Goal: Task Accomplishment & Management: Manage account settings

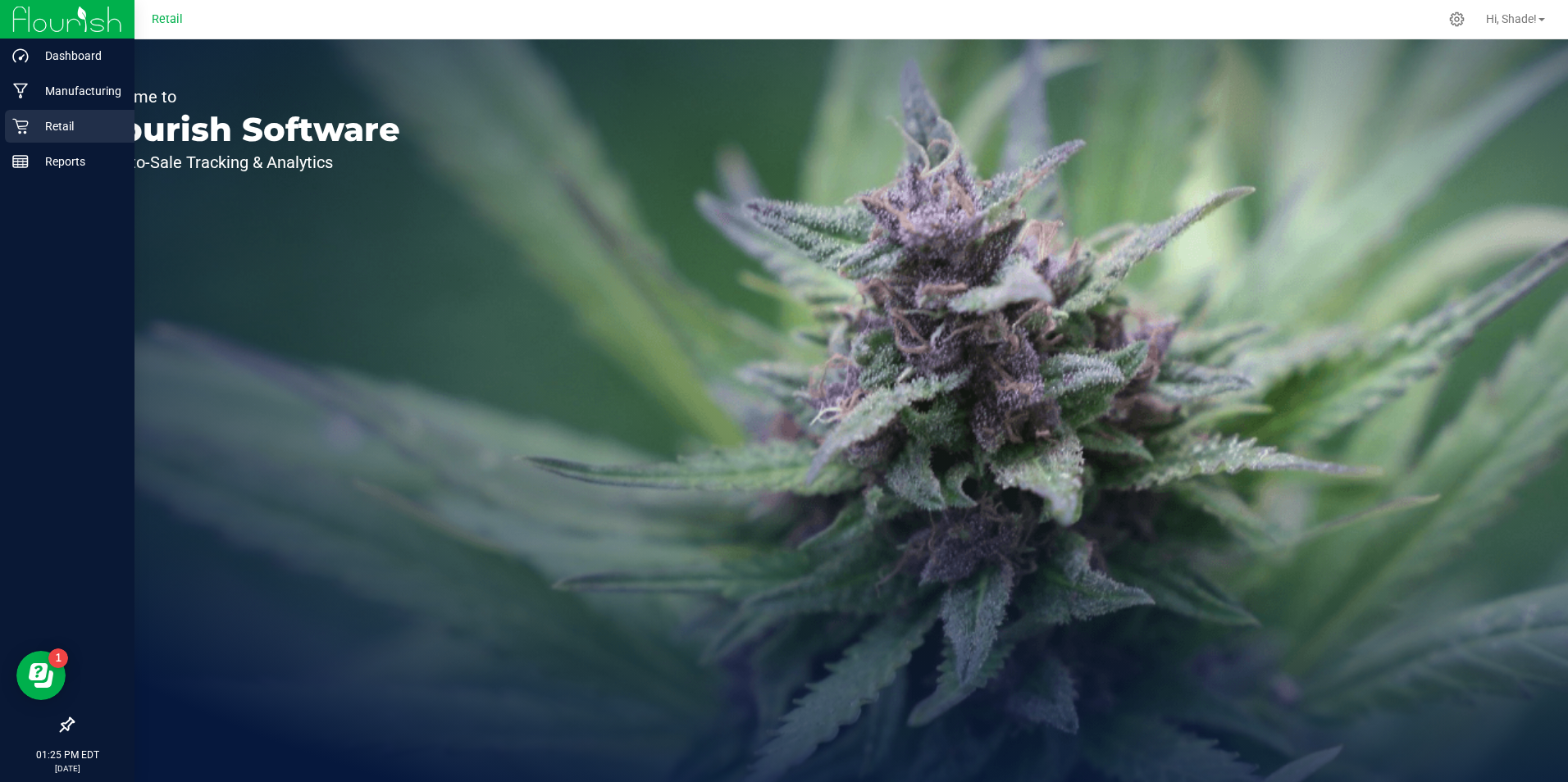
click at [62, 118] on p "Retail" at bounding box center [78, 126] width 98 height 20
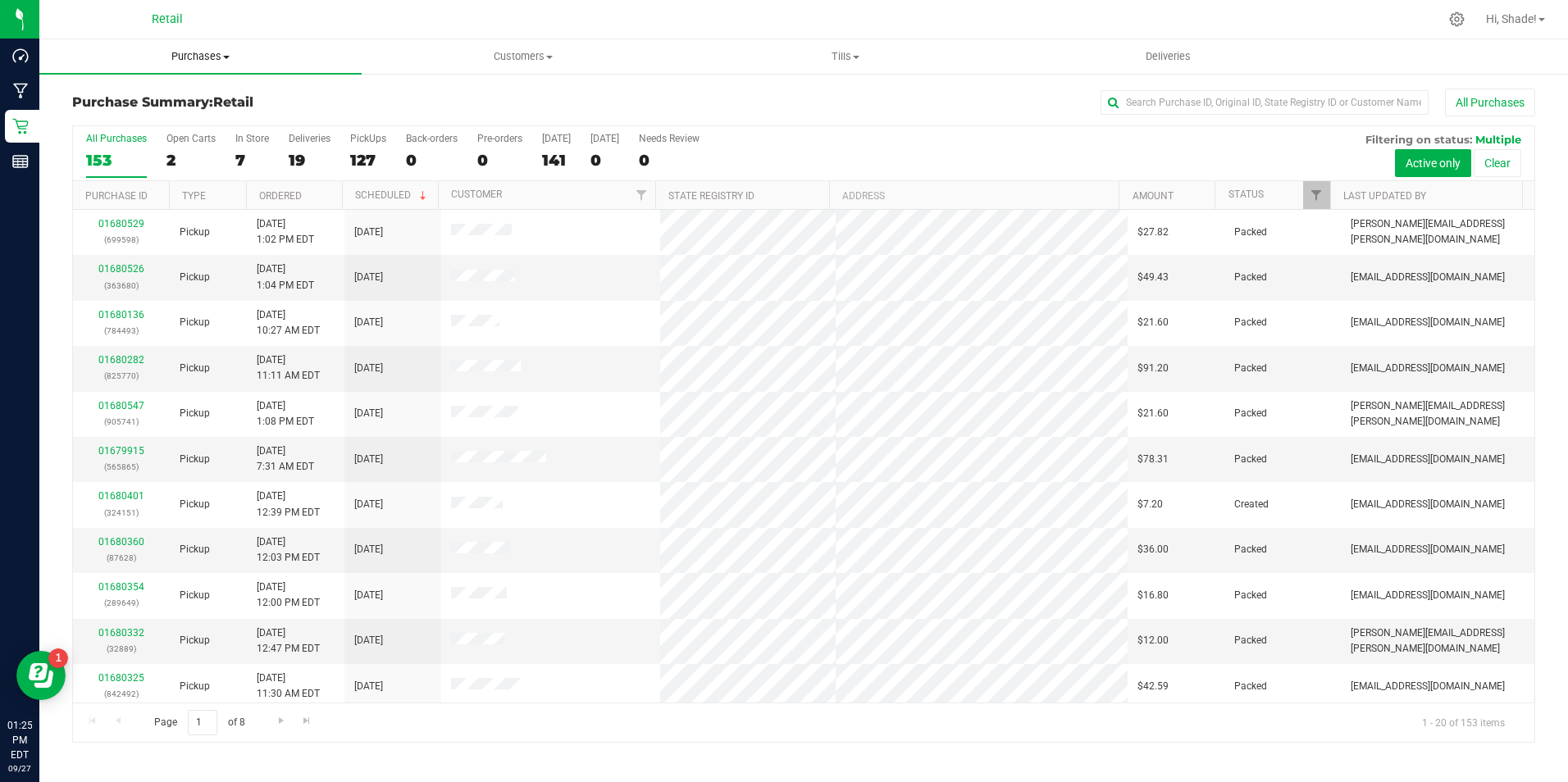
click at [182, 56] on span "Purchases" at bounding box center [201, 56] width 323 height 15
click at [1233, 107] on input "text" at bounding box center [1264, 103] width 328 height 25
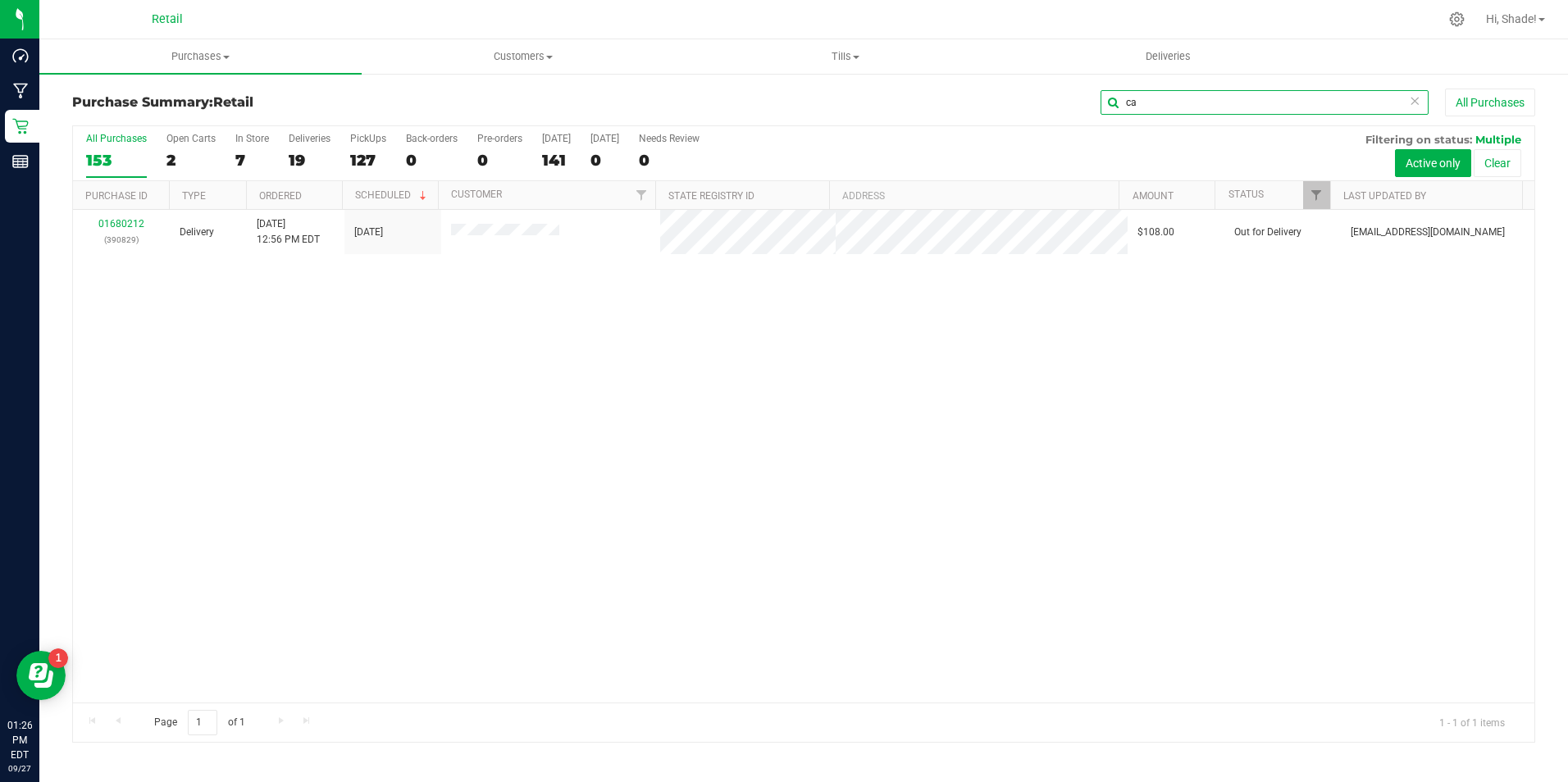
type input "c"
type input "k"
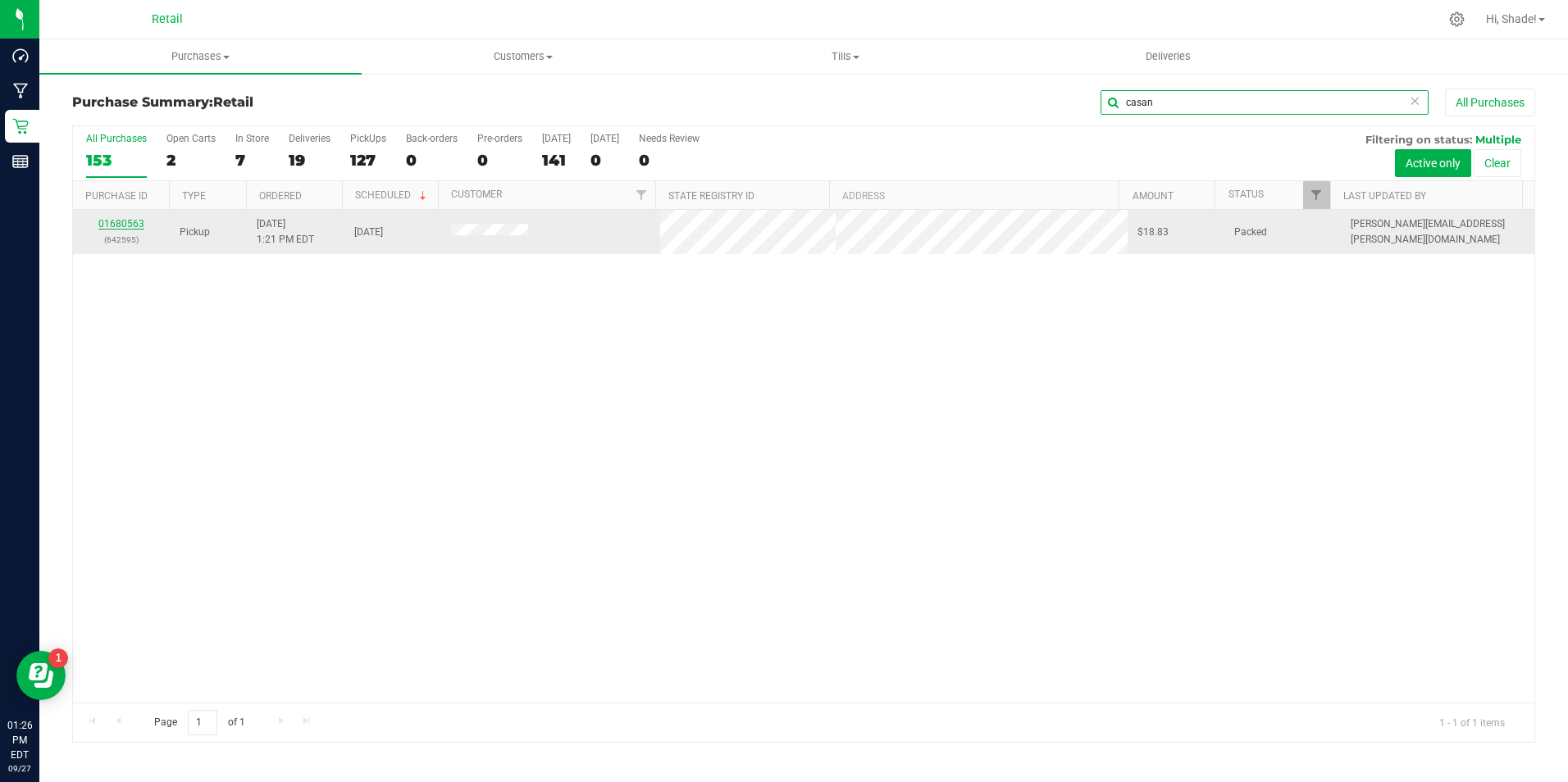
type input "casan"
click at [110, 223] on link "01680563" at bounding box center [121, 223] width 46 height 11
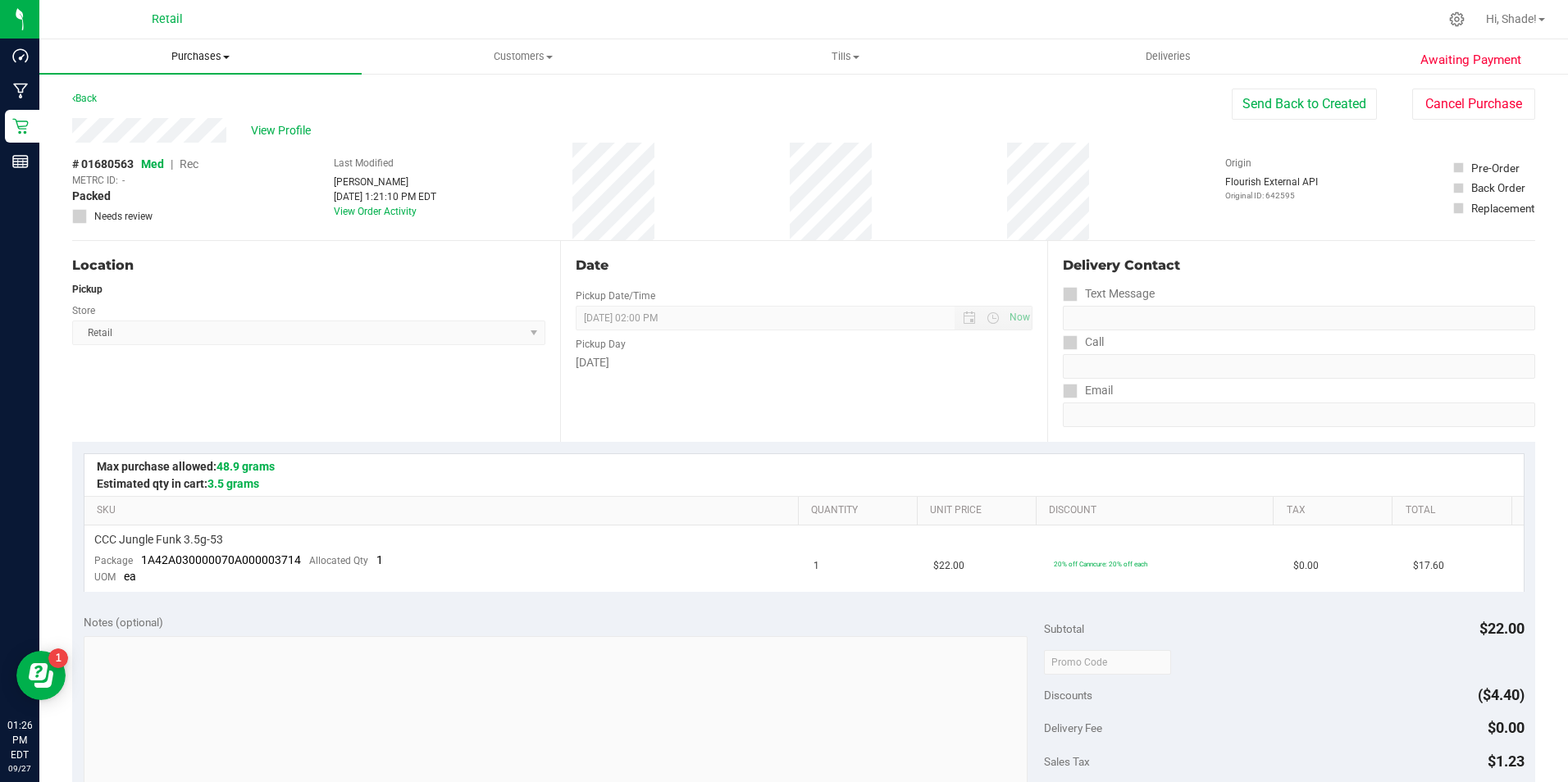
click at [198, 57] on span "Purchases" at bounding box center [201, 56] width 323 height 15
click at [93, 131] on span "All purchases" at bounding box center [97, 138] width 116 height 14
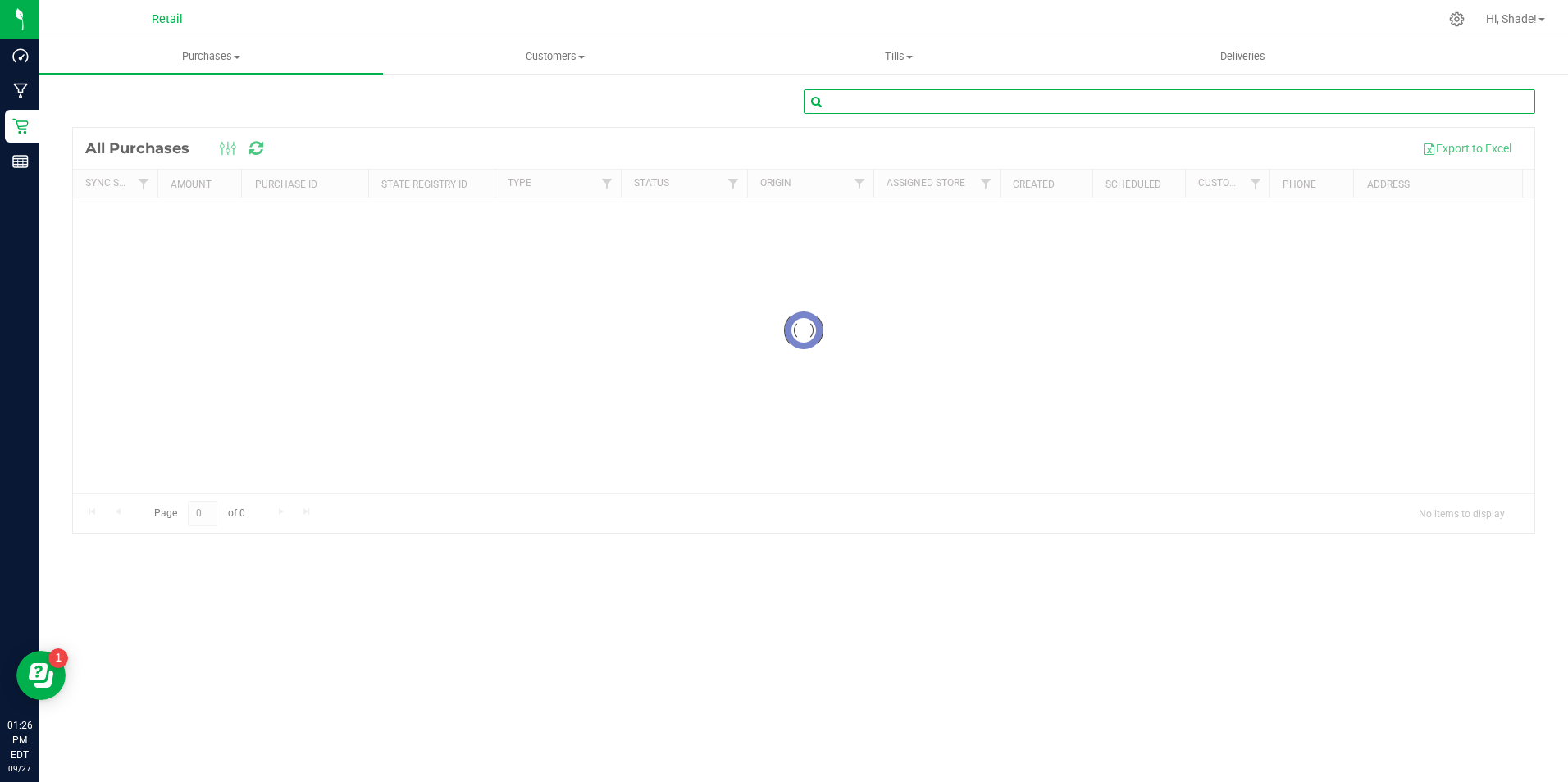
click at [1172, 105] on input "text" at bounding box center [1170, 102] width 731 height 25
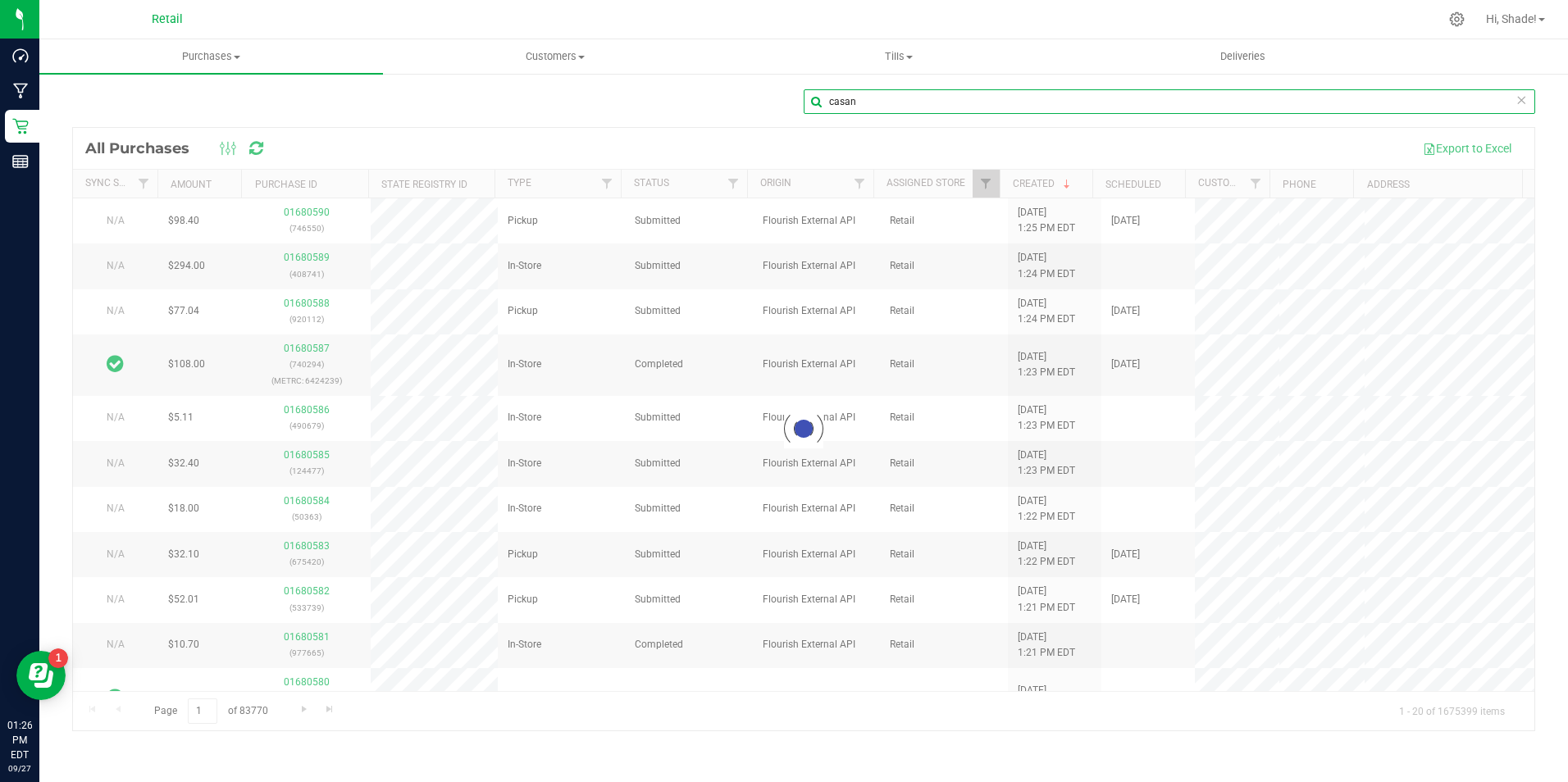
type input "casan"
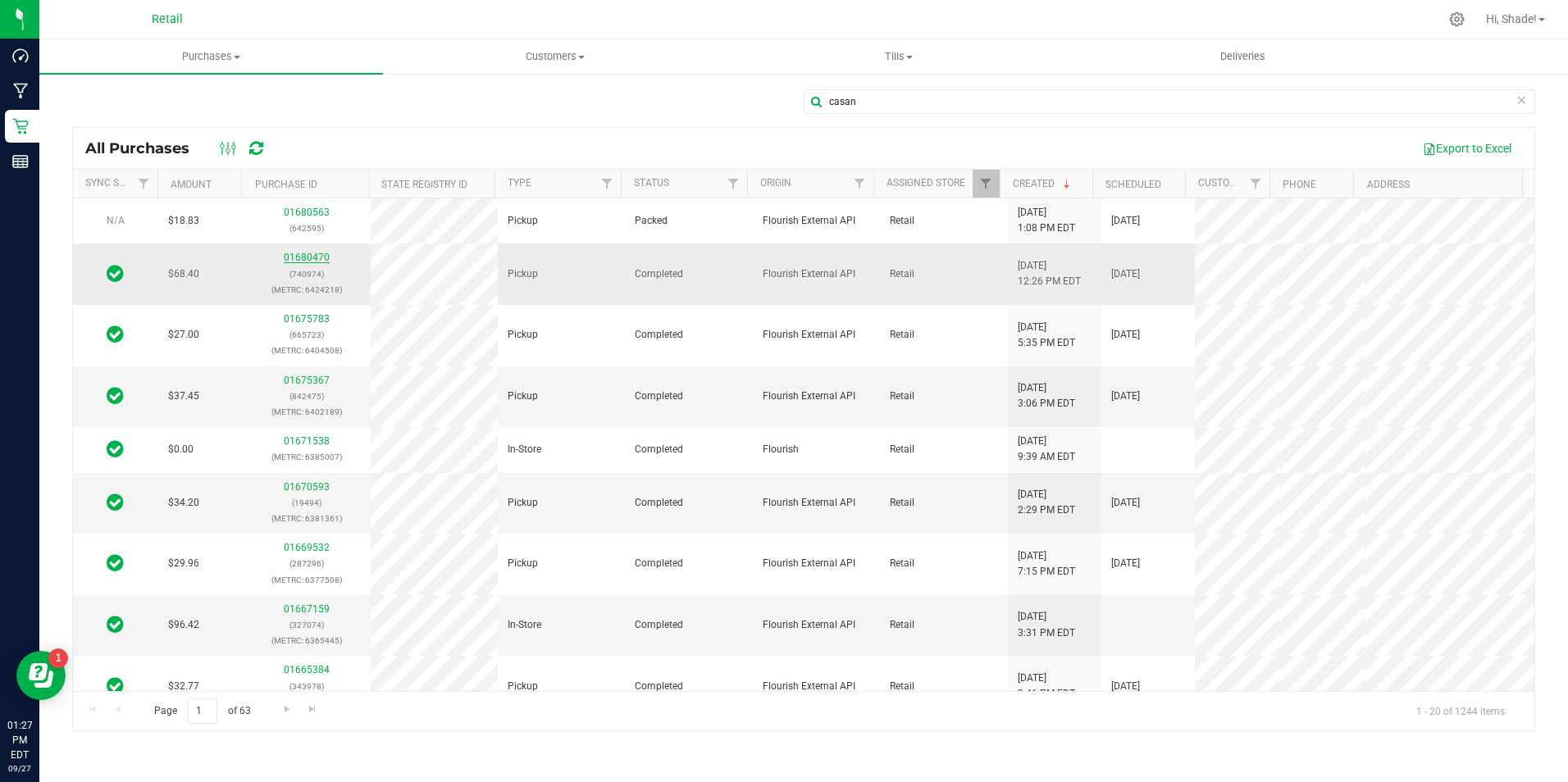
click at [315, 252] on link "01680470" at bounding box center [306, 257] width 46 height 11
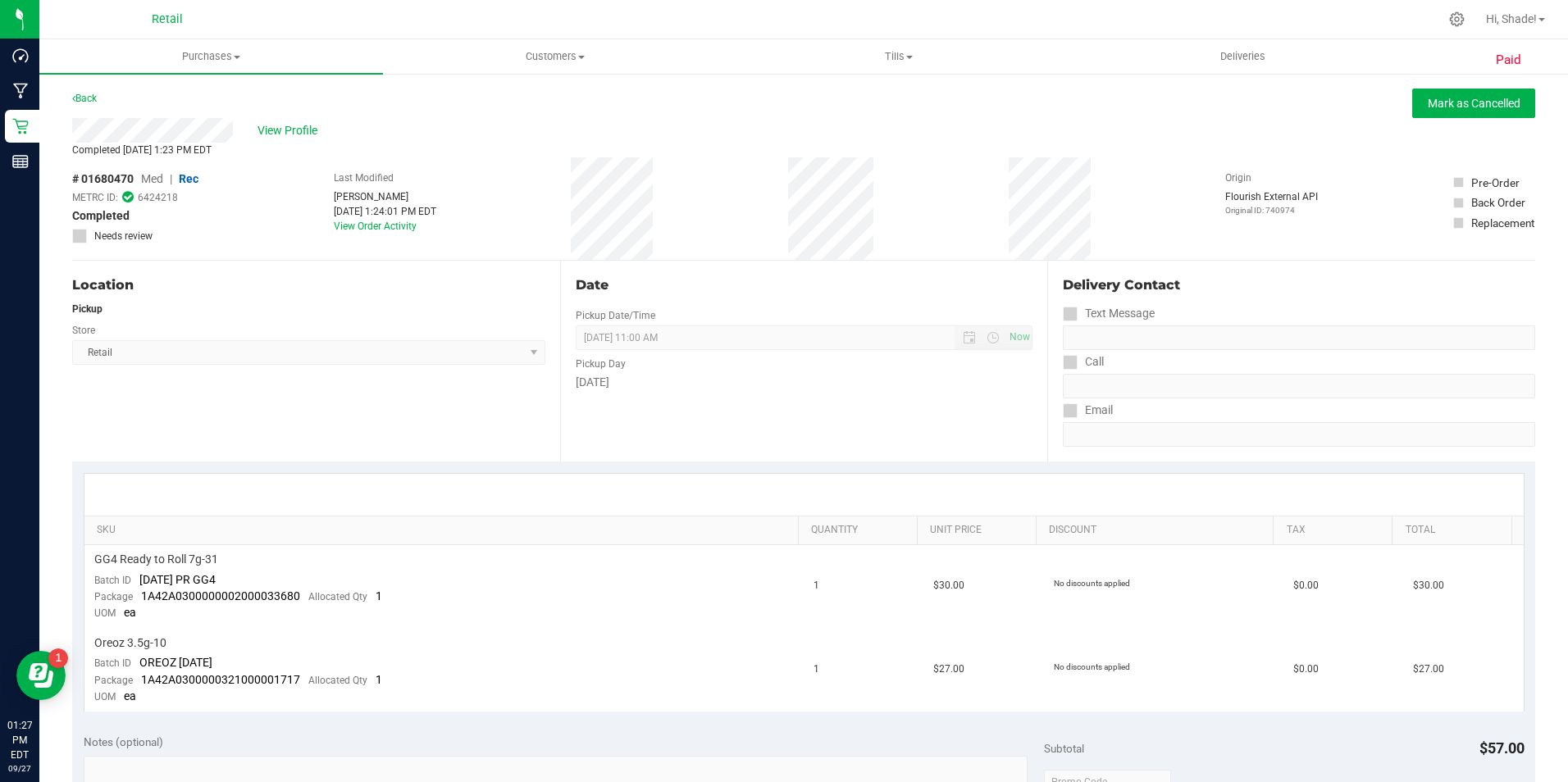
scroll to position [650, 0]
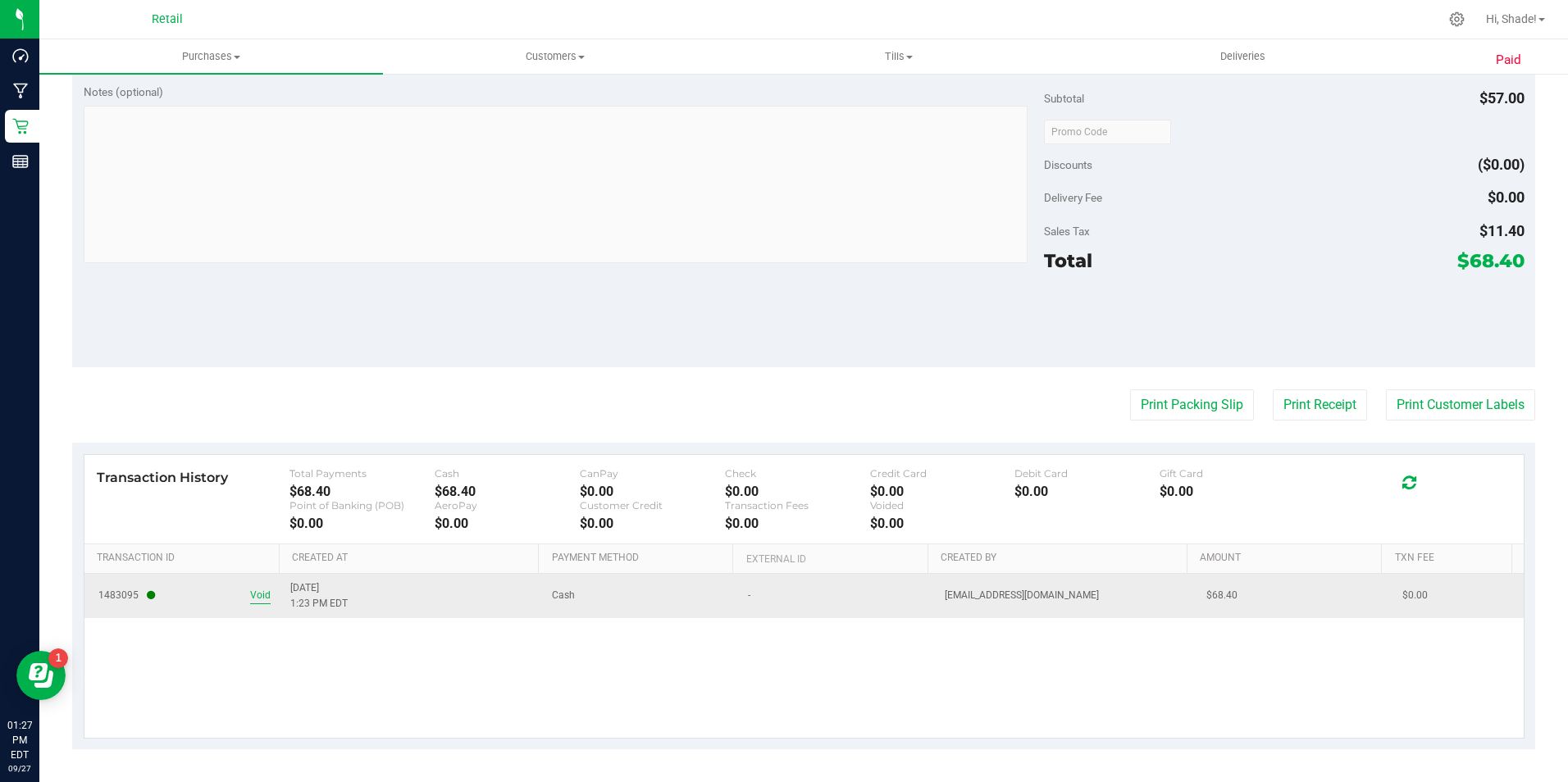
click at [254, 594] on span "Void" at bounding box center [260, 596] width 21 height 16
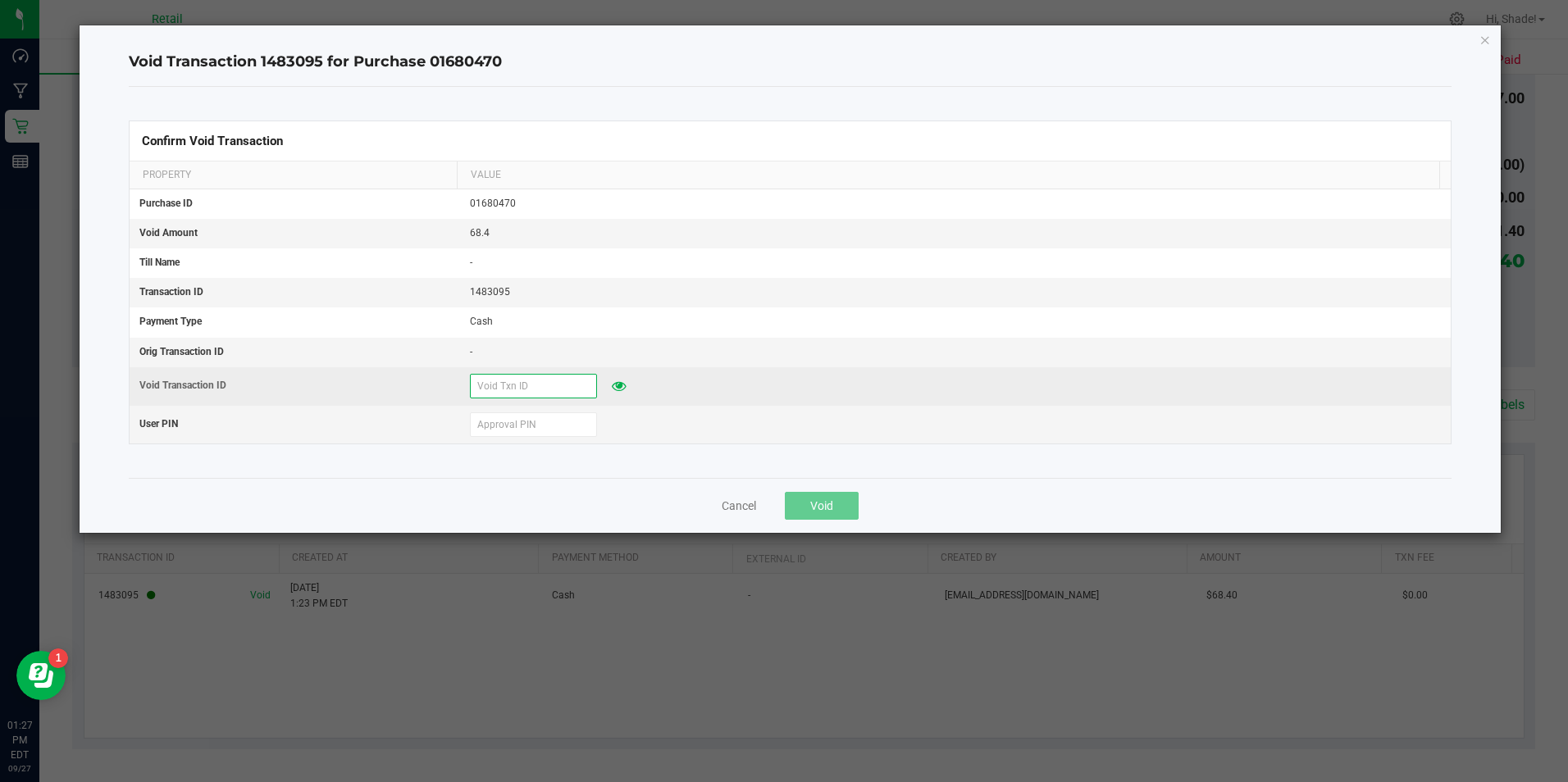
click at [491, 385] on input "text" at bounding box center [533, 386] width 127 height 25
type input "92725"
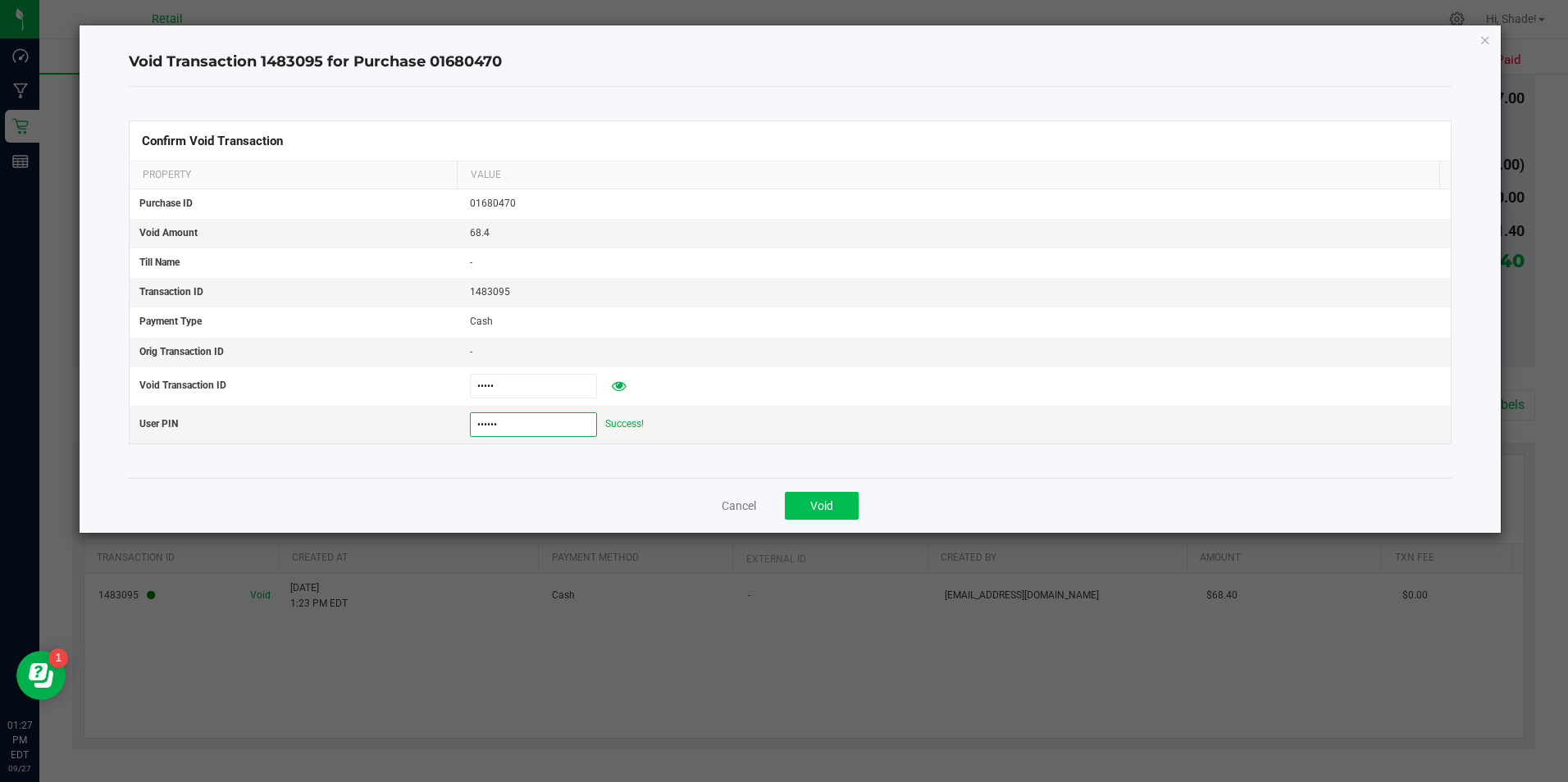
type input "532189"
click at [822, 504] on span "Void" at bounding box center [821, 505] width 23 height 13
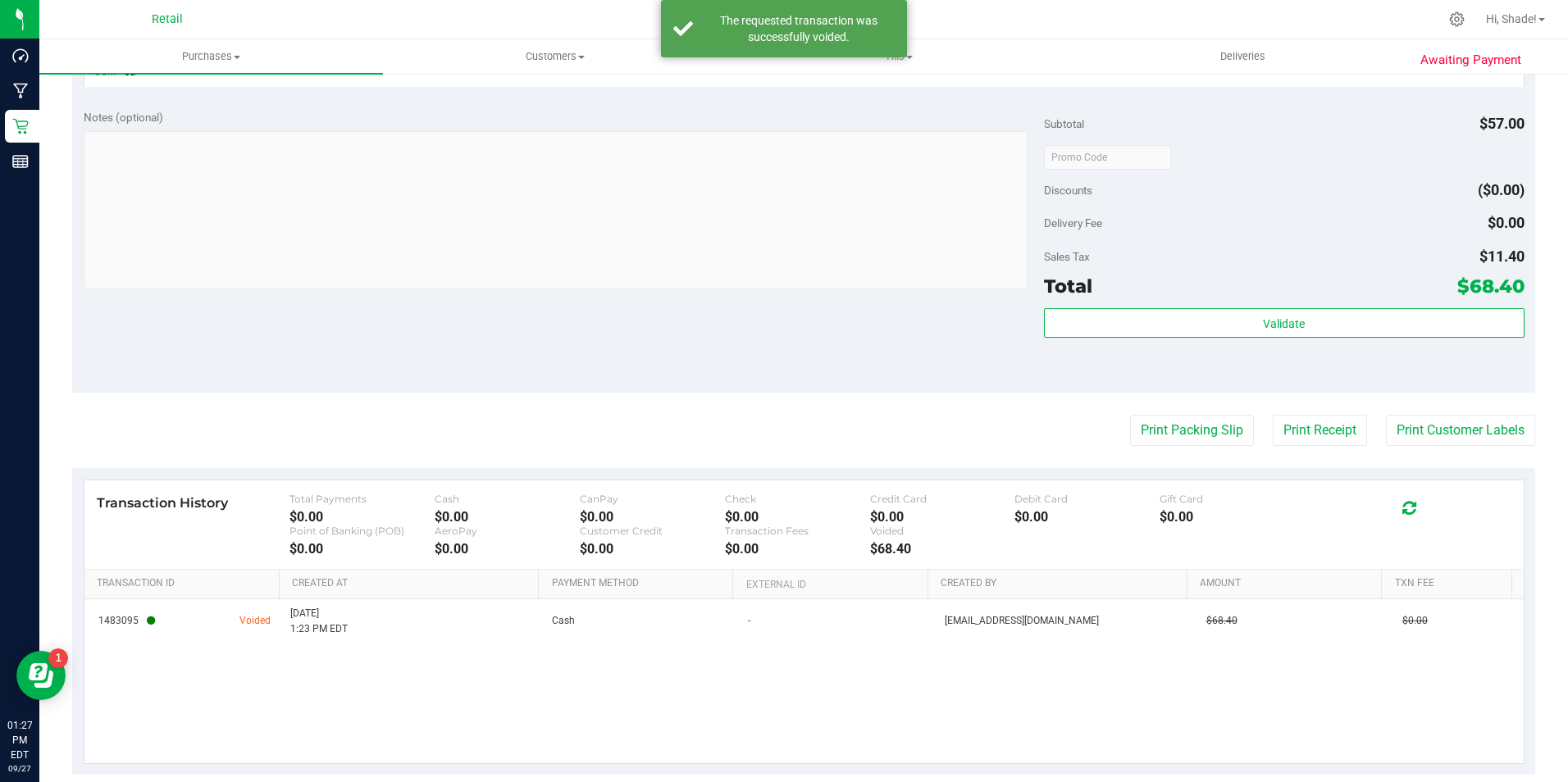
scroll to position [0, 0]
